Goal: Check status: Check status

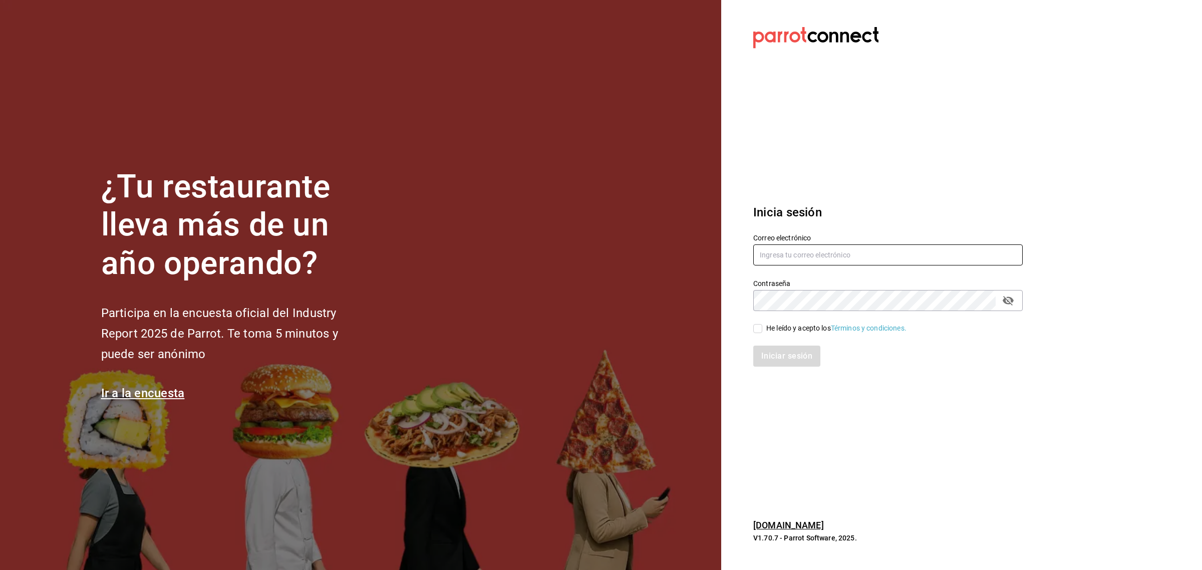
type input "[EMAIL_ADDRESS][DOMAIN_NAME]"
click at [764, 328] on span "He leído y acepto los Términos y condiciones." at bounding box center [834, 328] width 144 height 11
click at [762, 328] on input "He leído y acepto los Términos y condiciones." at bounding box center [757, 328] width 9 height 9
checkbox input "true"
click at [790, 361] on button "Iniciar sesión" at bounding box center [787, 355] width 68 height 21
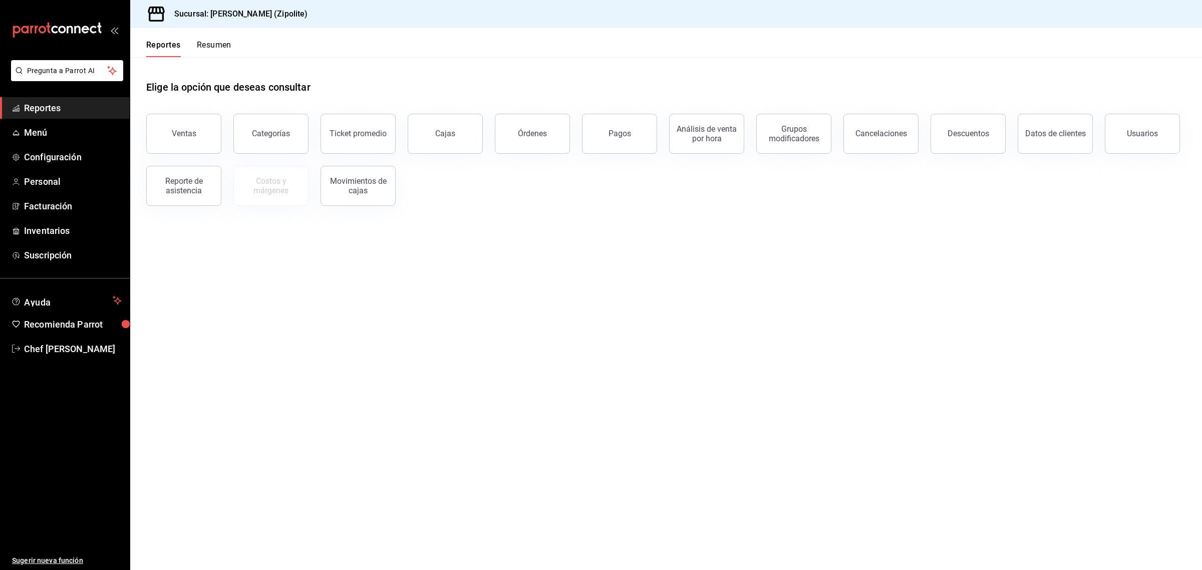
click at [566, 124] on div "Órdenes" at bounding box center [526, 128] width 87 height 52
click at [564, 124] on button "Órdenes" at bounding box center [532, 134] width 75 height 40
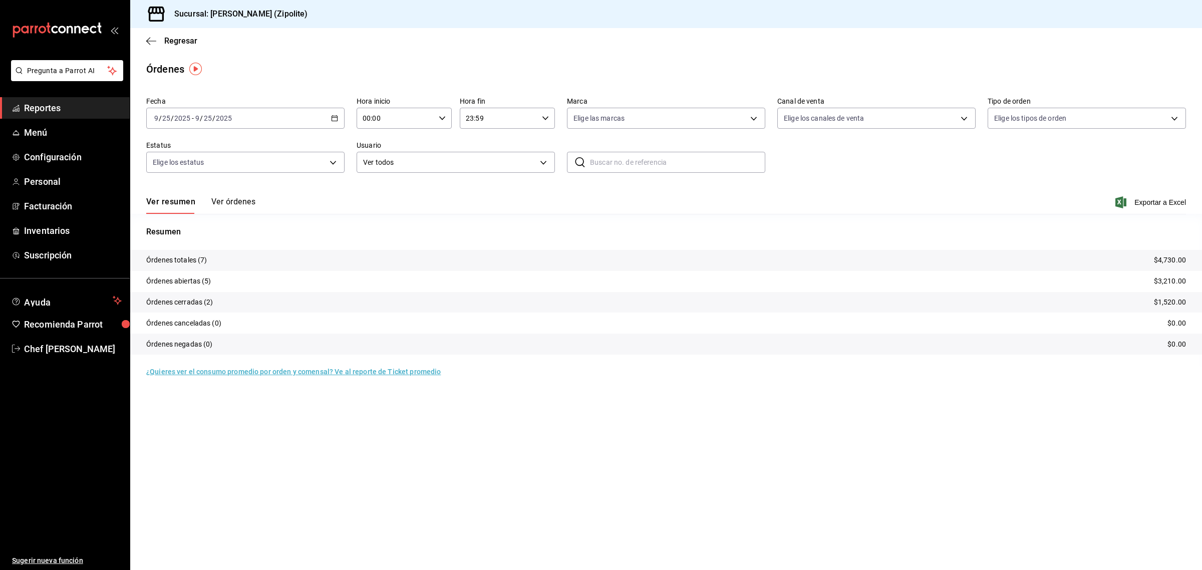
click at [229, 204] on button "Ver órdenes" at bounding box center [233, 205] width 44 height 17
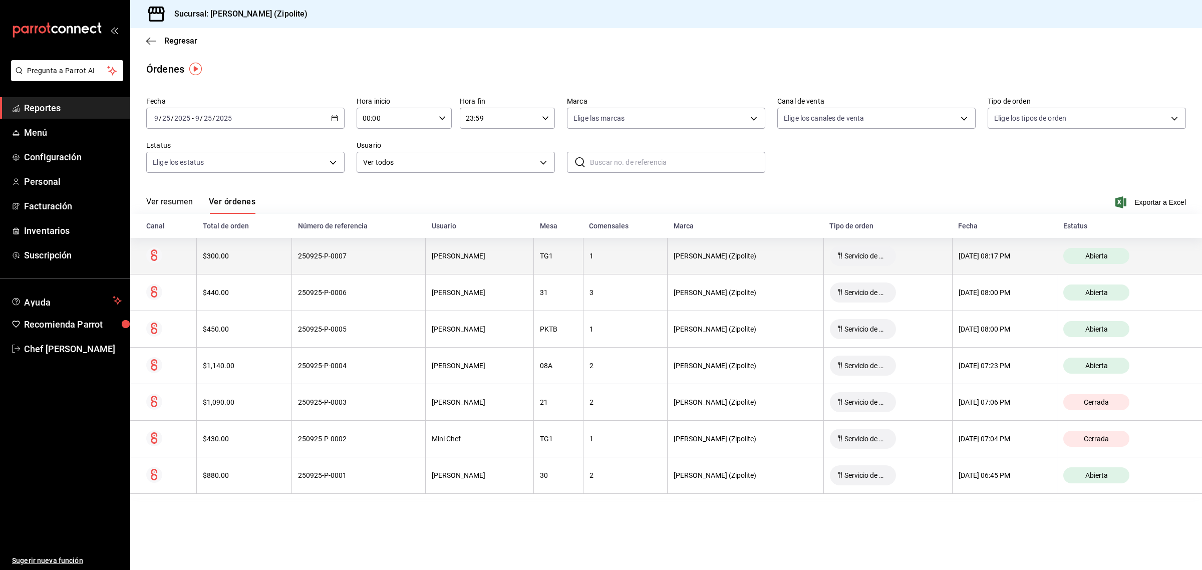
click at [251, 254] on div "$300.00" at bounding box center [244, 256] width 83 height 8
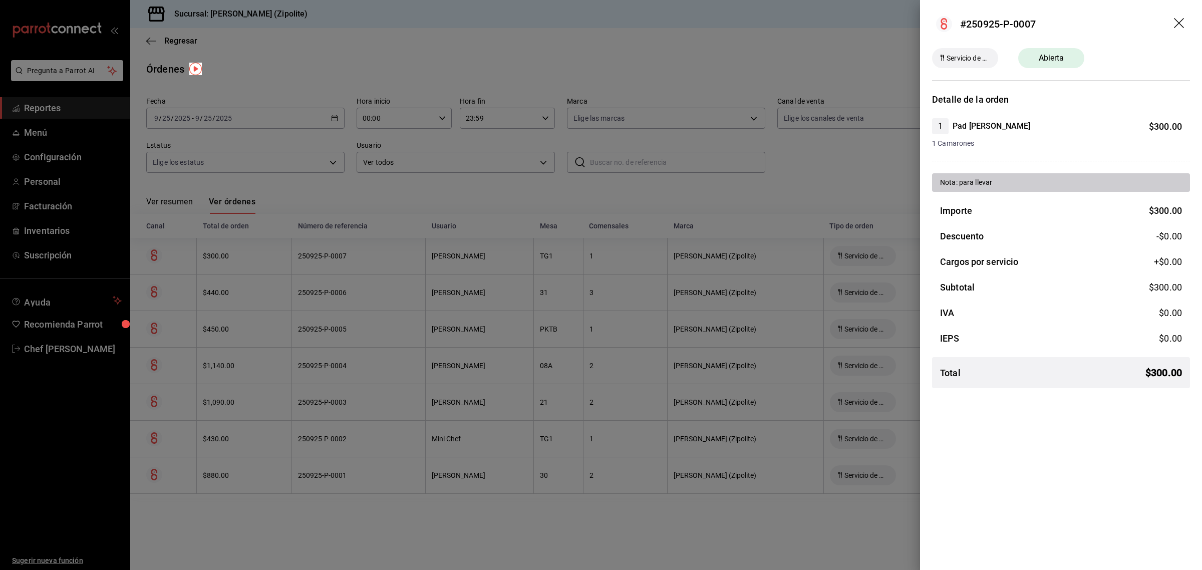
drag, startPoint x: 464, startPoint y: 260, endPoint x: 471, endPoint y: 263, distance: 7.6
click at [465, 266] on div at bounding box center [601, 285] width 1202 height 570
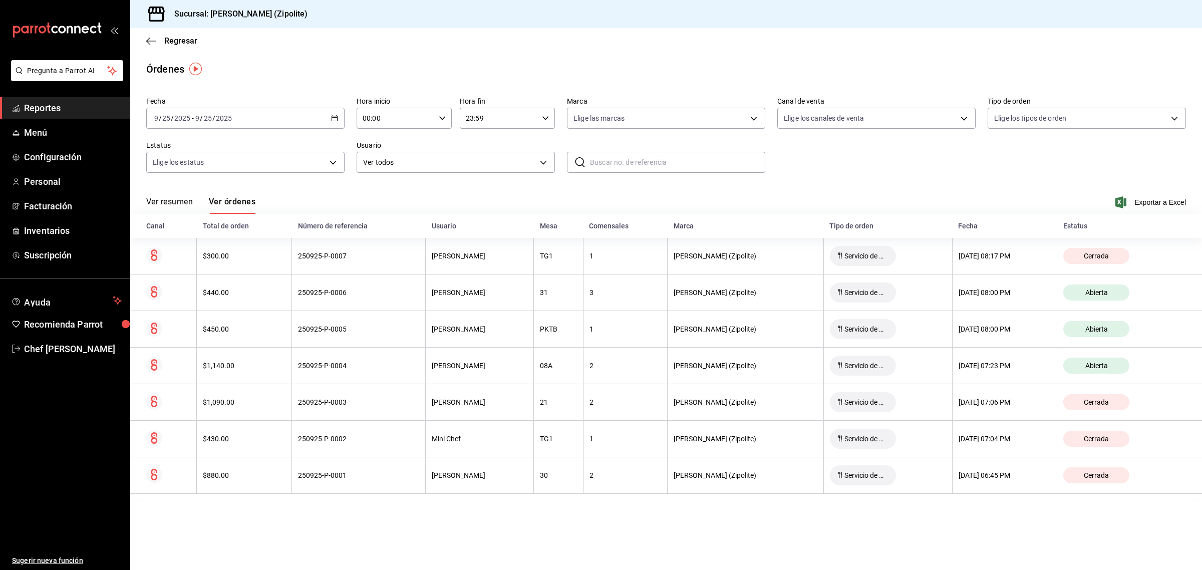
click at [89, 1] on div "mailbox folders" at bounding box center [65, 30] width 130 height 60
